Goal: Information Seeking & Learning: Learn about a topic

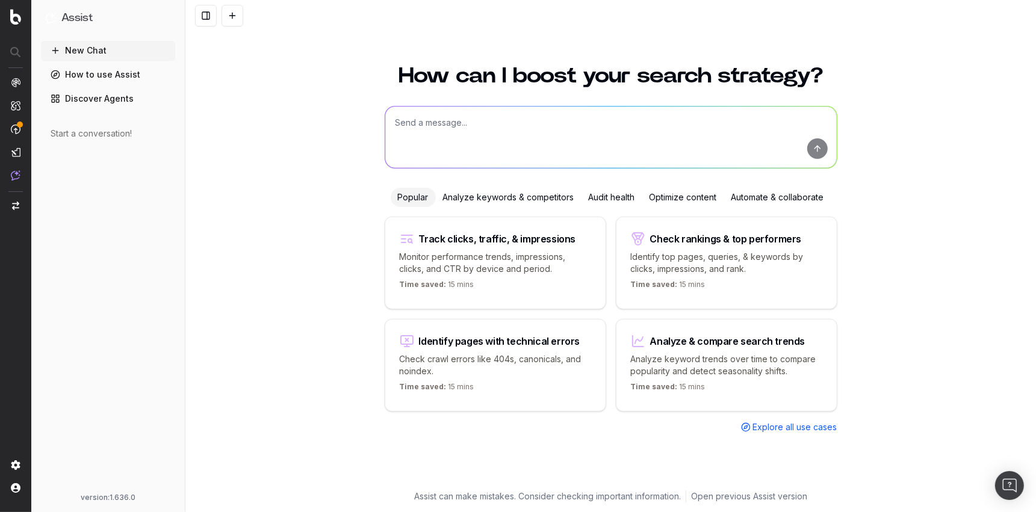
click at [438, 138] on textarea at bounding box center [610, 137] width 451 height 61
paste textarea "Indexation error LastRefresh5XX"
click at [477, 129] on textarea "I am receiving alerts for "Indexation error LastRefresh5XX"" at bounding box center [610, 137] width 451 height 61
click at [491, 122] on textarea "I am receiving alerts for "Indexation error LastRefresh5XX"" at bounding box center [610, 137] width 451 height 61
paste textarea "[Cache] Too many errors during indexation In the last 30 minutes, more than 10%…"
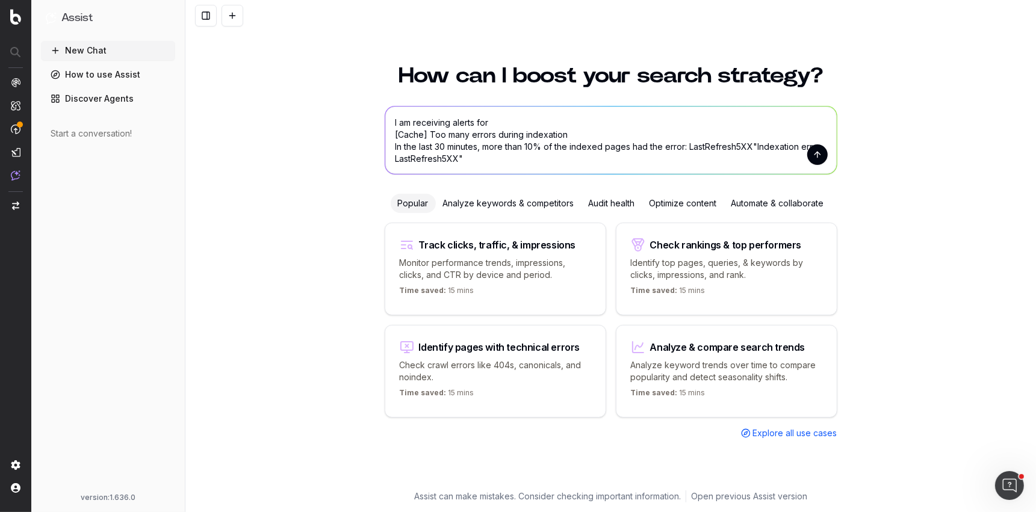
drag, startPoint x: 477, startPoint y: 122, endPoint x: 490, endPoint y: 122, distance: 12.6
click at [490, 122] on textarea "I am receiving alerts for [Cache] Too many errors during indexation In the last…" at bounding box center [610, 140] width 451 height 67
click at [444, 135] on textarea "I am receiving alerts saying: [Cache] Too many errors during indexation In the …" at bounding box center [610, 140] width 451 height 67
click at [754, 146] on textarea "I am receiving alerts saying: [Cache] Too many errors during indexation In the …" at bounding box center [610, 140] width 451 height 67
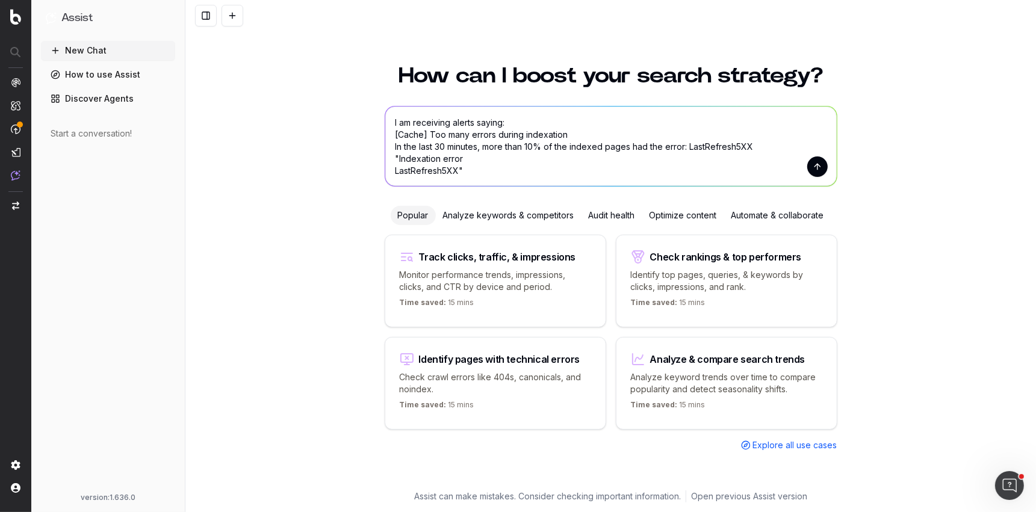
click at [393, 172] on textarea "I am receiving alerts saying: [Cache] Too many errors during indexation In the …" at bounding box center [610, 146] width 451 height 79
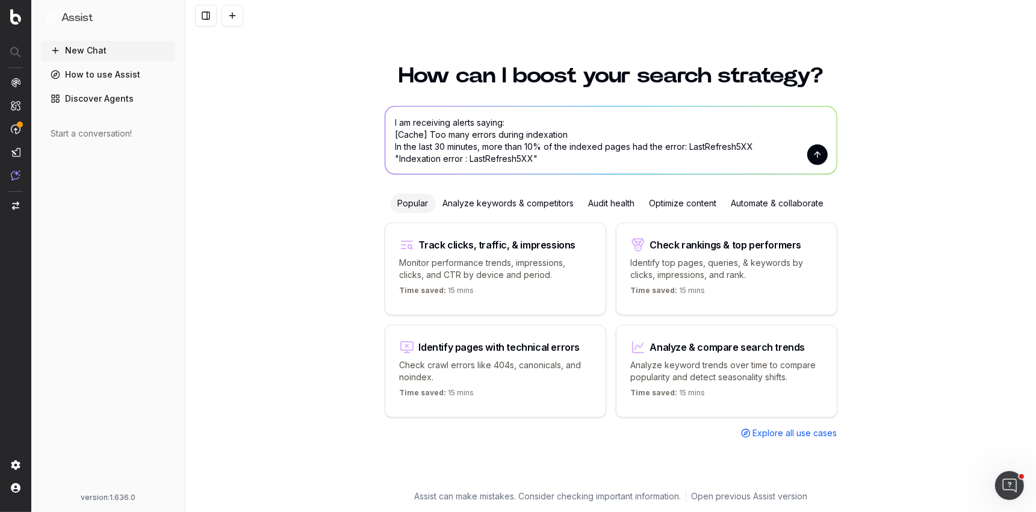
click at [548, 156] on textarea "I am receiving alerts saying: [Cache] Too many errors during indexation In the …" at bounding box center [610, 140] width 451 height 67
click at [400, 160] on textarea "I am receiving alerts saying: [Cache] Too many errors during indexation In the …" at bounding box center [610, 140] width 451 height 67
click at [564, 162] on textarea "I am receiving alerts saying: [Cache] Too many errors during indexation In the …" at bounding box center [610, 140] width 451 height 67
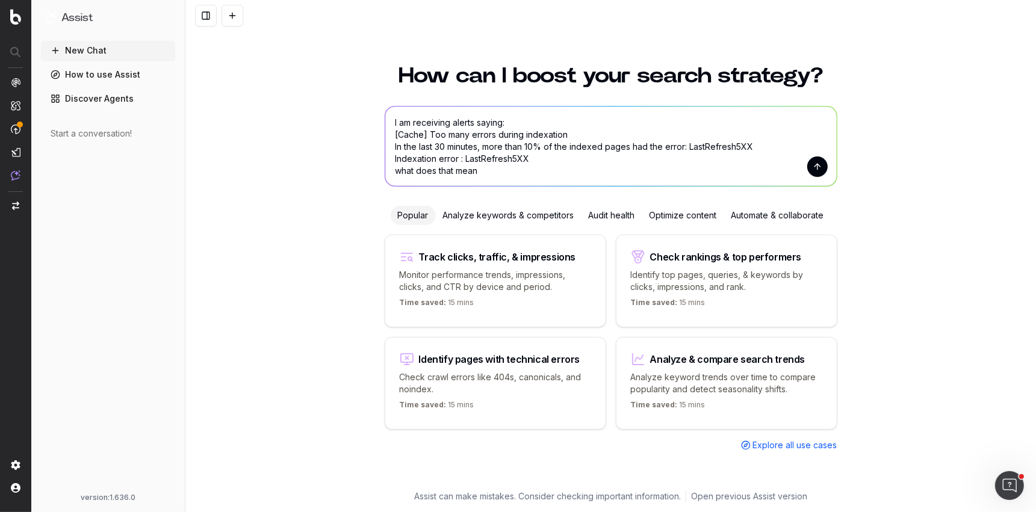
type textarea "I am receiving alerts saying: [Cache] Too many errors during indexation In the …"
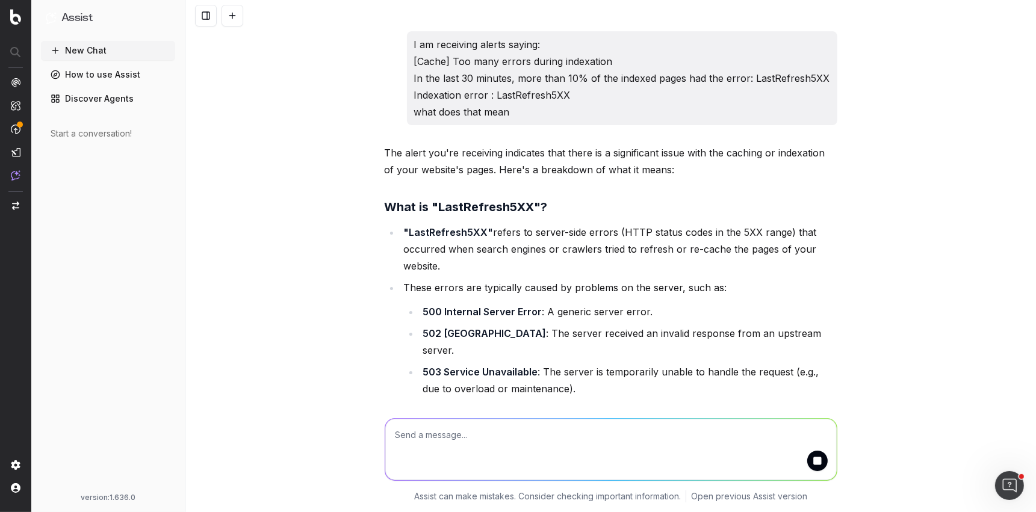
scroll to position [5, 0]
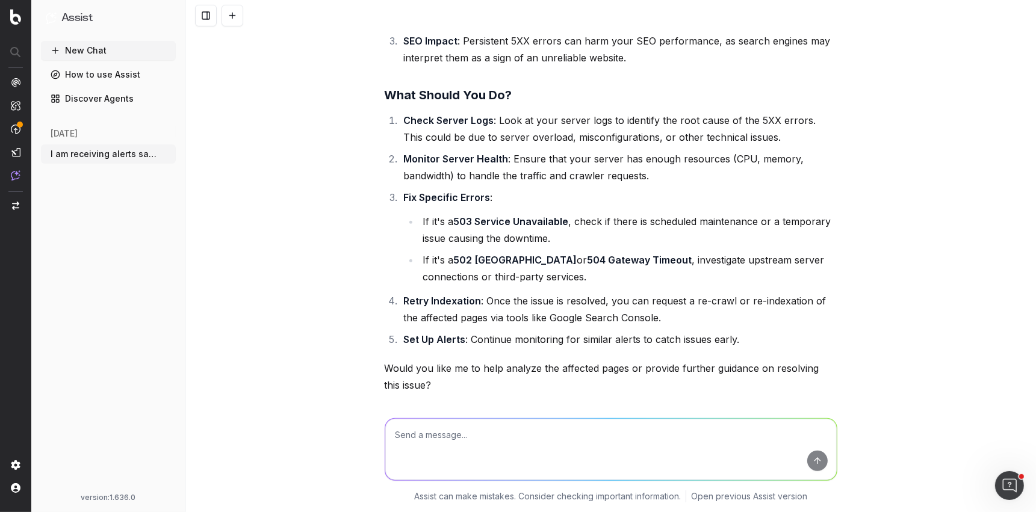
scroll to position [650, 0]
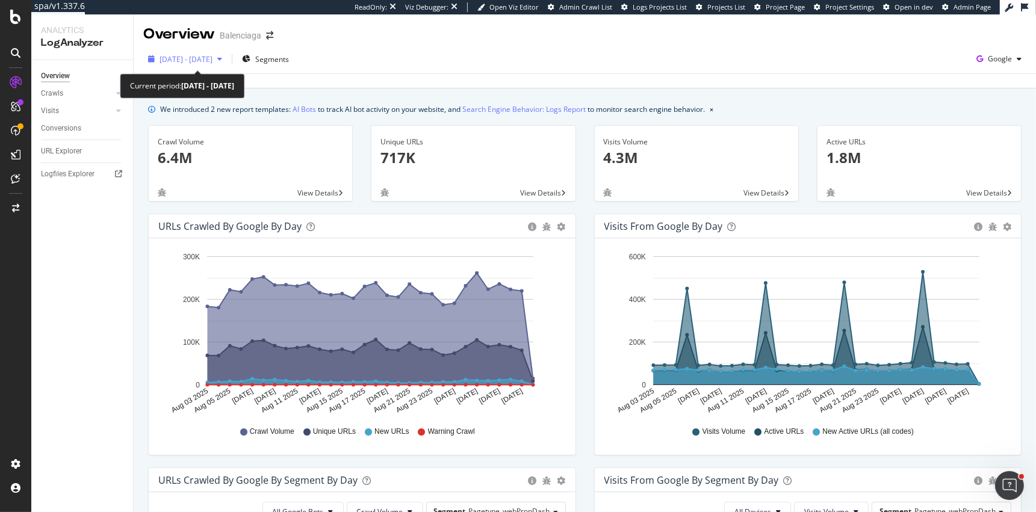
click at [212, 64] on span "2025 Aug. 3rd - Sep. 1st" at bounding box center [186, 59] width 53 height 10
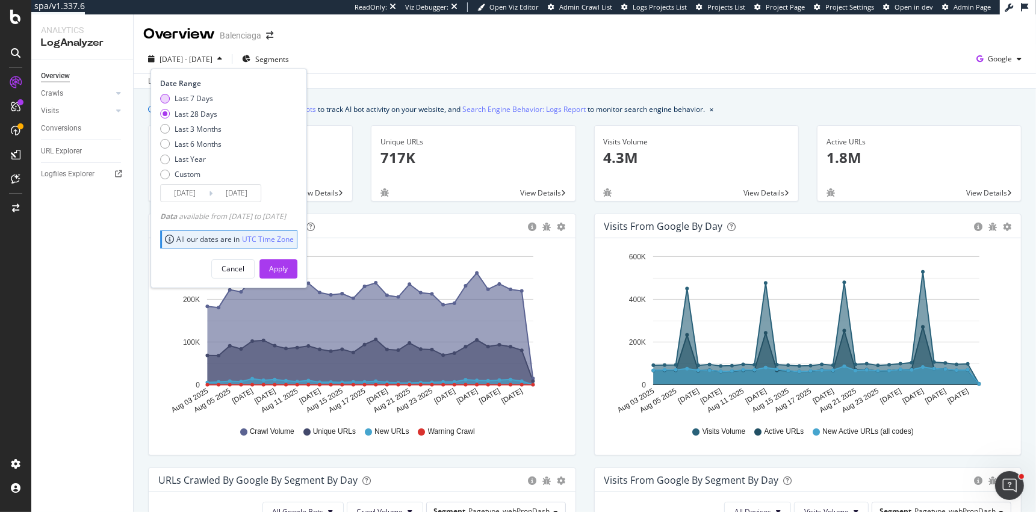
click at [167, 99] on div "Last 7 Days" at bounding box center [165, 99] width 10 height 10
type input "2025/08/26"
click at [286, 264] on button "Apply" at bounding box center [278, 268] width 38 height 19
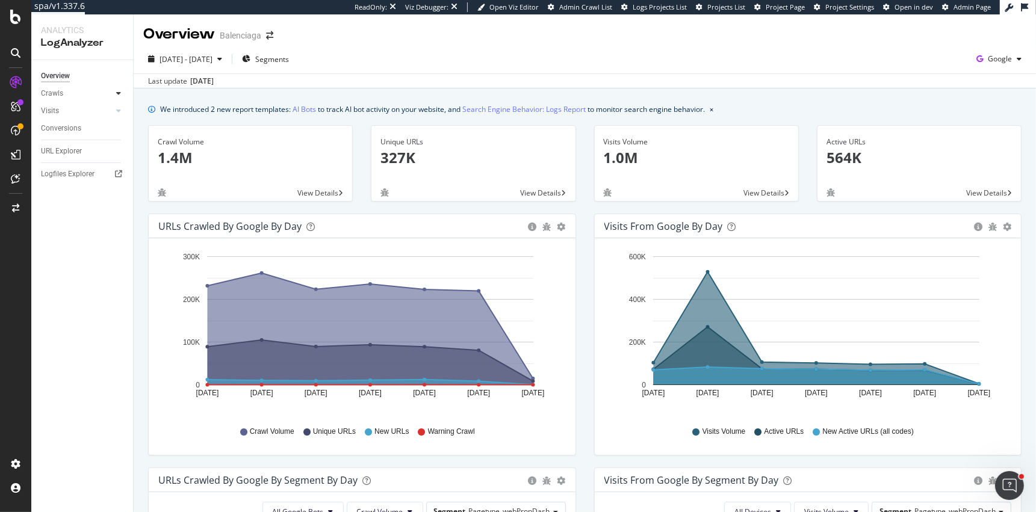
click at [123, 91] on div at bounding box center [119, 93] width 12 height 12
click at [79, 161] on div "HTTP Codes" at bounding box center [66, 158] width 41 height 13
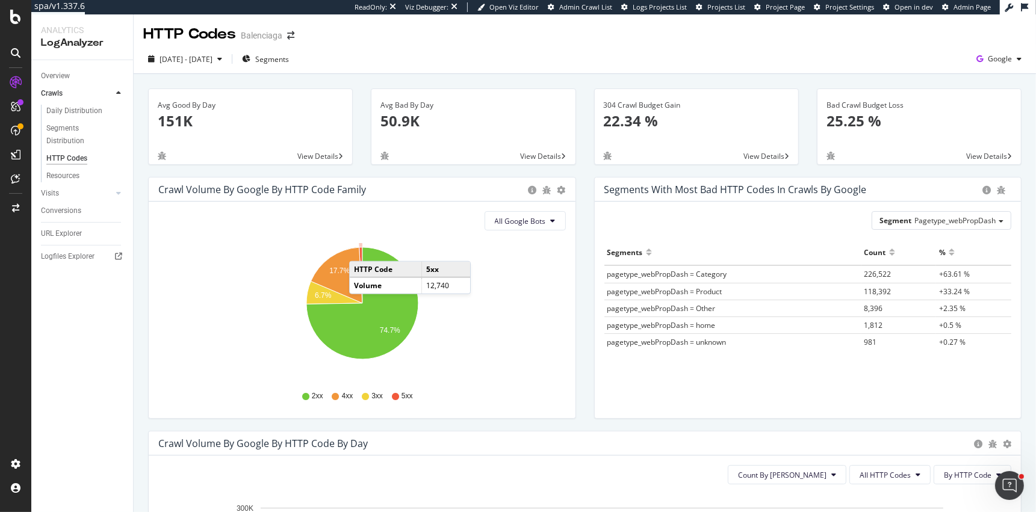
click at [361, 249] on icon "A chart." at bounding box center [360, 275] width 3 height 56
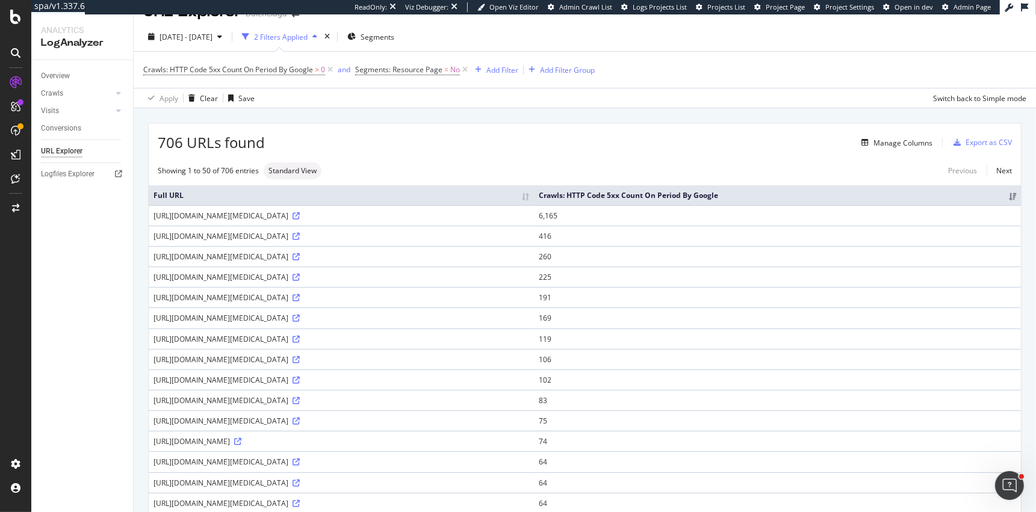
scroll to position [25, 0]
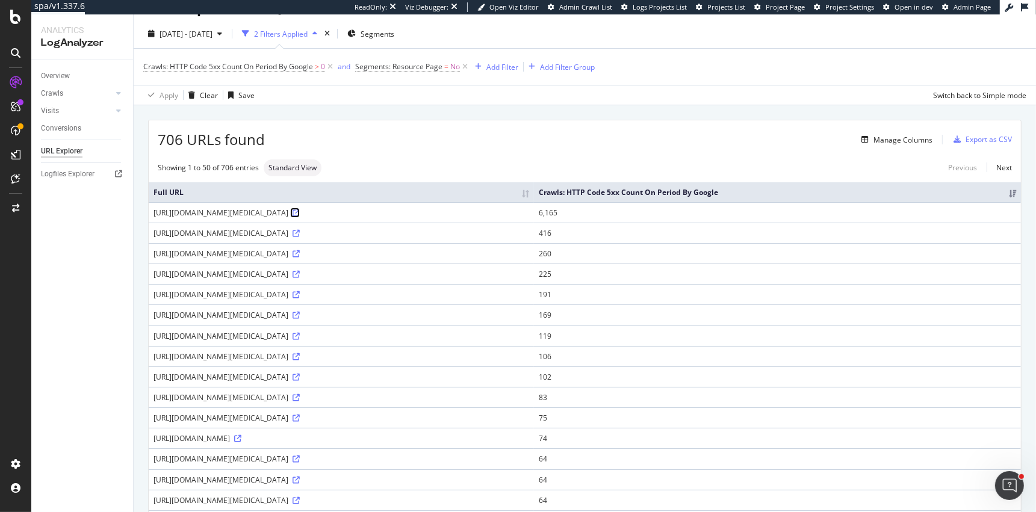
click at [300, 217] on icon at bounding box center [296, 212] width 7 height 7
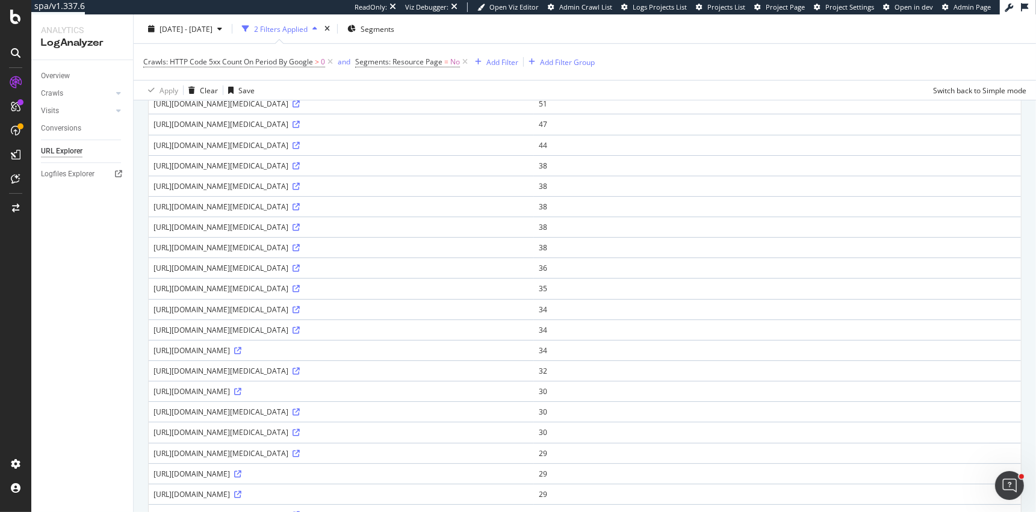
scroll to position [654, 0]
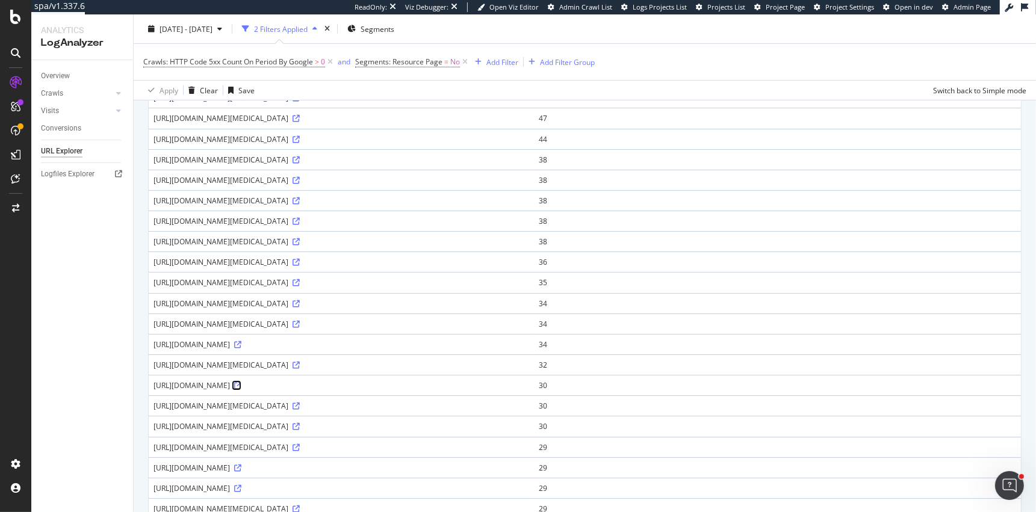
click at [241, 389] on icon at bounding box center [237, 385] width 7 height 7
click at [241, 349] on icon at bounding box center [237, 344] width 7 height 7
